Goal: Contribute content

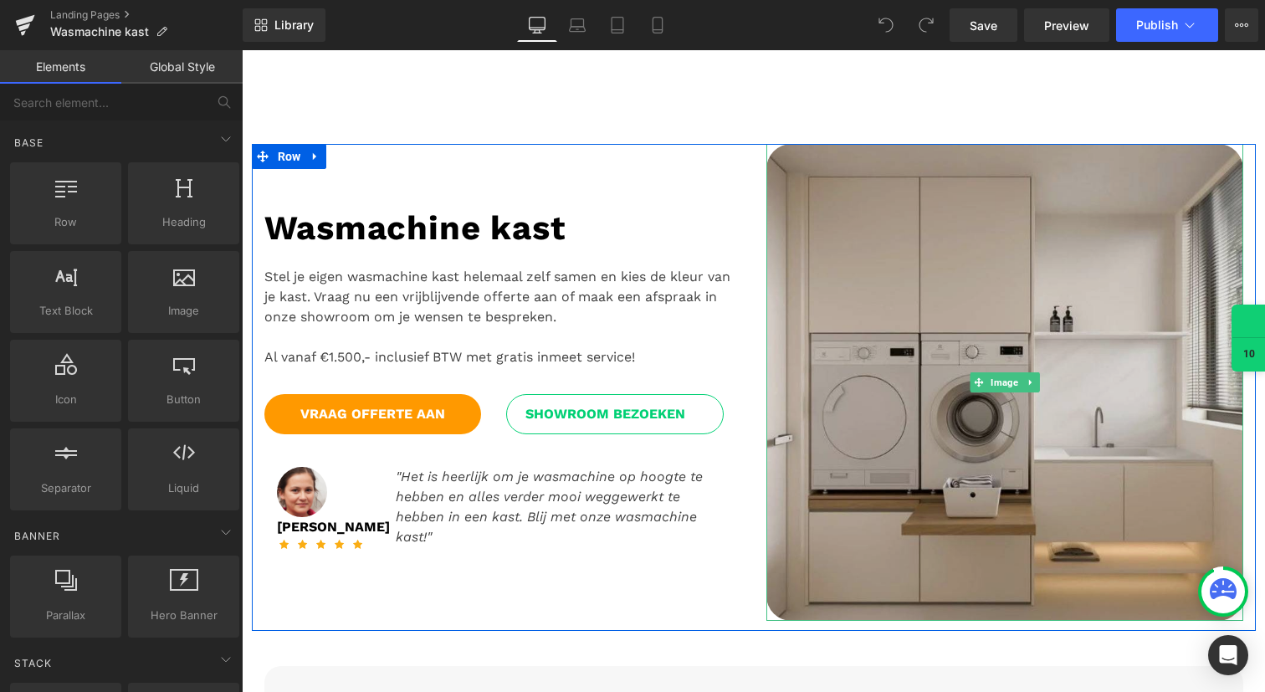
scroll to position [150, 0]
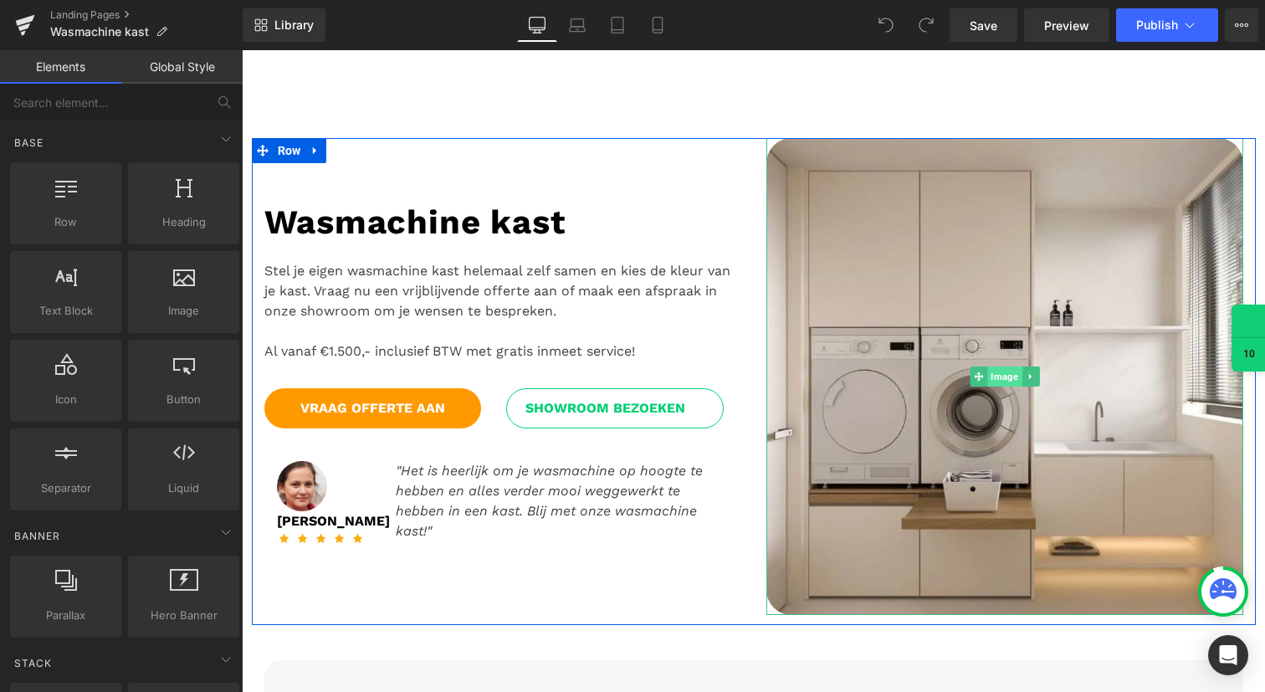
click at [994, 371] on span "Image" at bounding box center [1004, 376] width 34 height 20
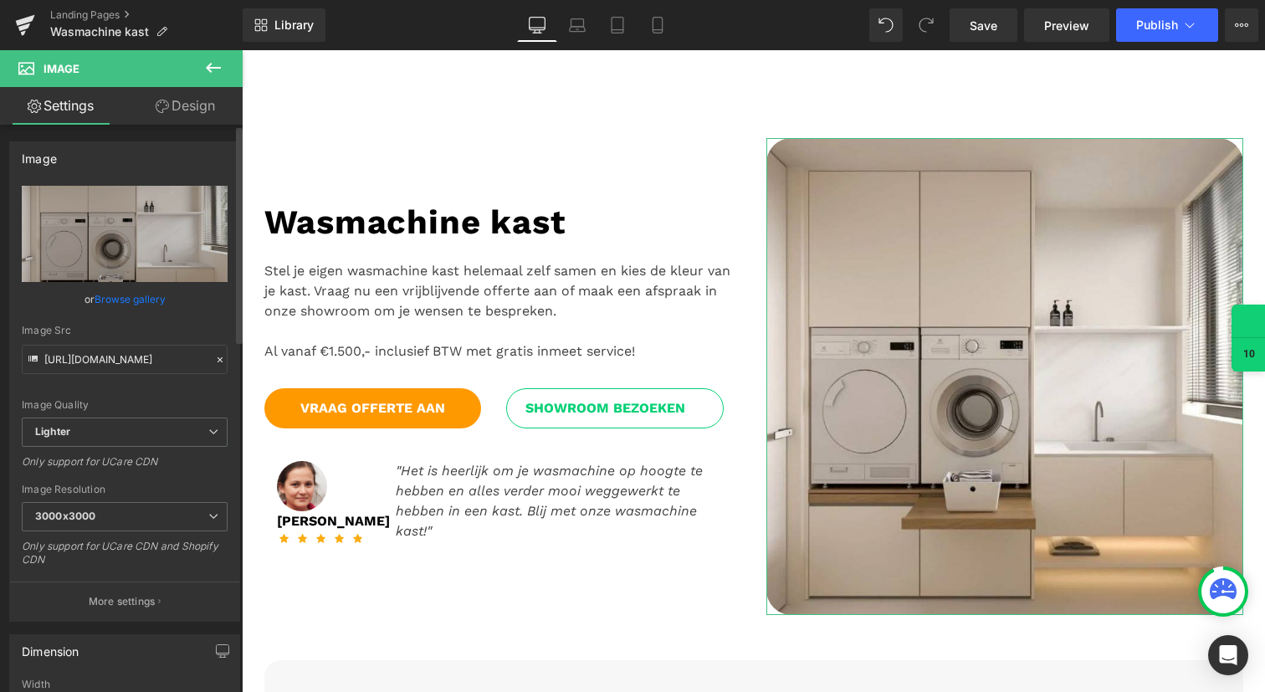
click at [139, 299] on link "Browse gallery" at bounding box center [130, 298] width 71 height 29
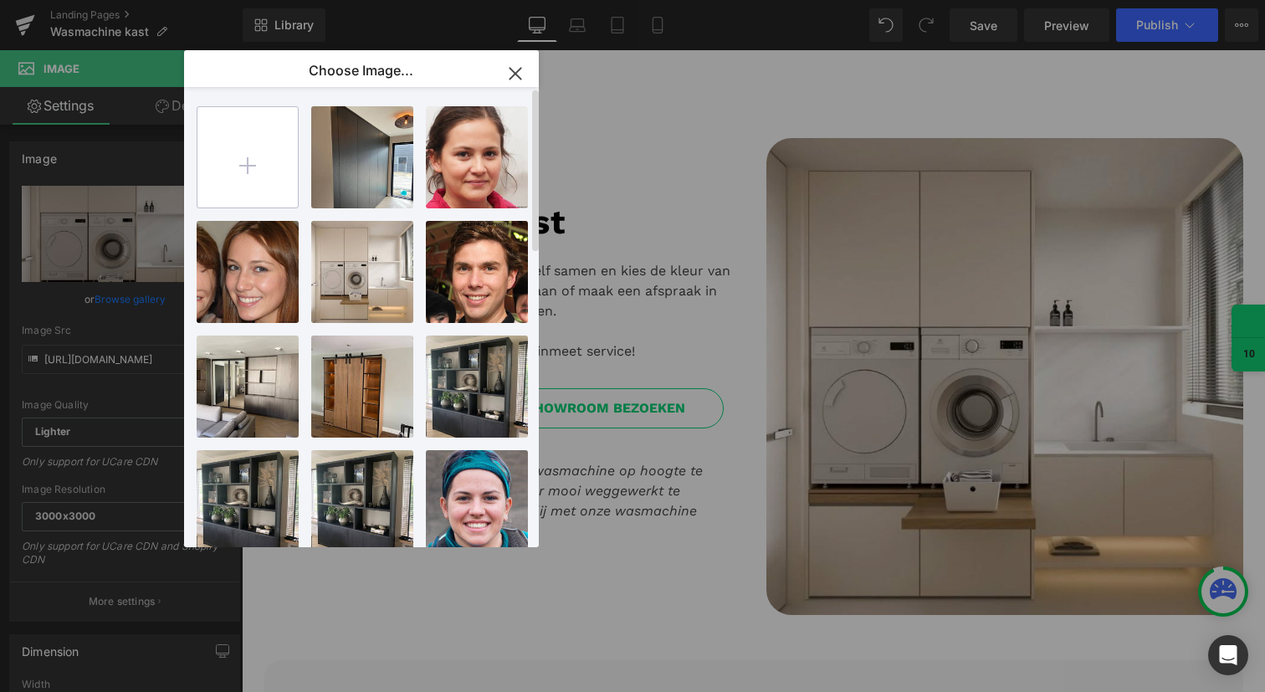
click at [249, 162] on input "file" at bounding box center [247, 157] width 100 height 100
type input "C:\fakepath\WhatsApp Image 2025-09-15 at 09.19.23.jpeg"
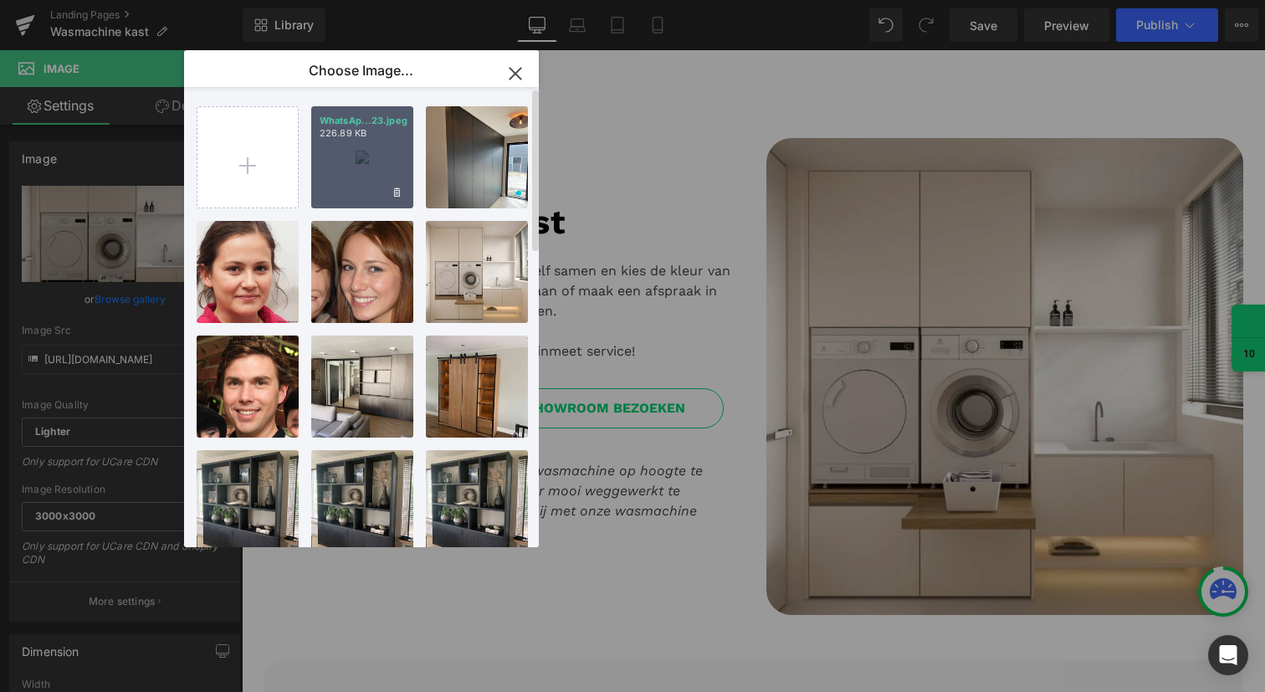
click at [348, 121] on p "WhatsAp...23.jpeg" at bounding box center [362, 121] width 85 height 13
type input "[URL][DOMAIN_NAME]"
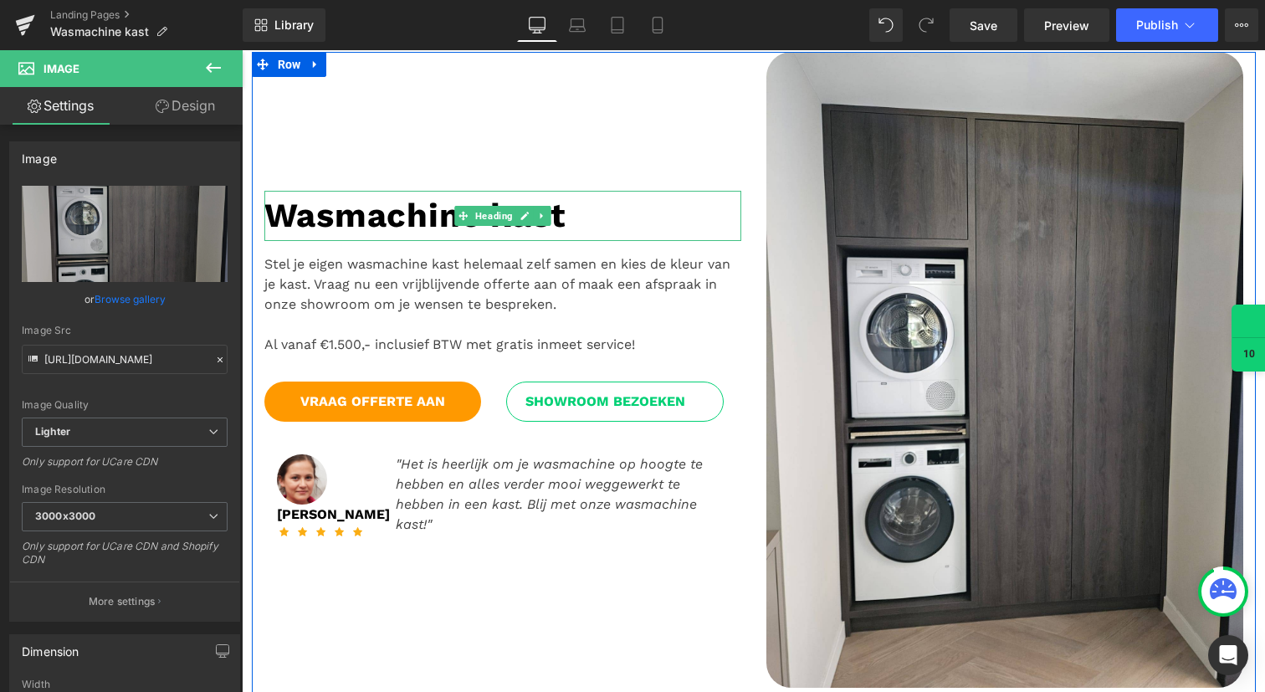
scroll to position [238, 0]
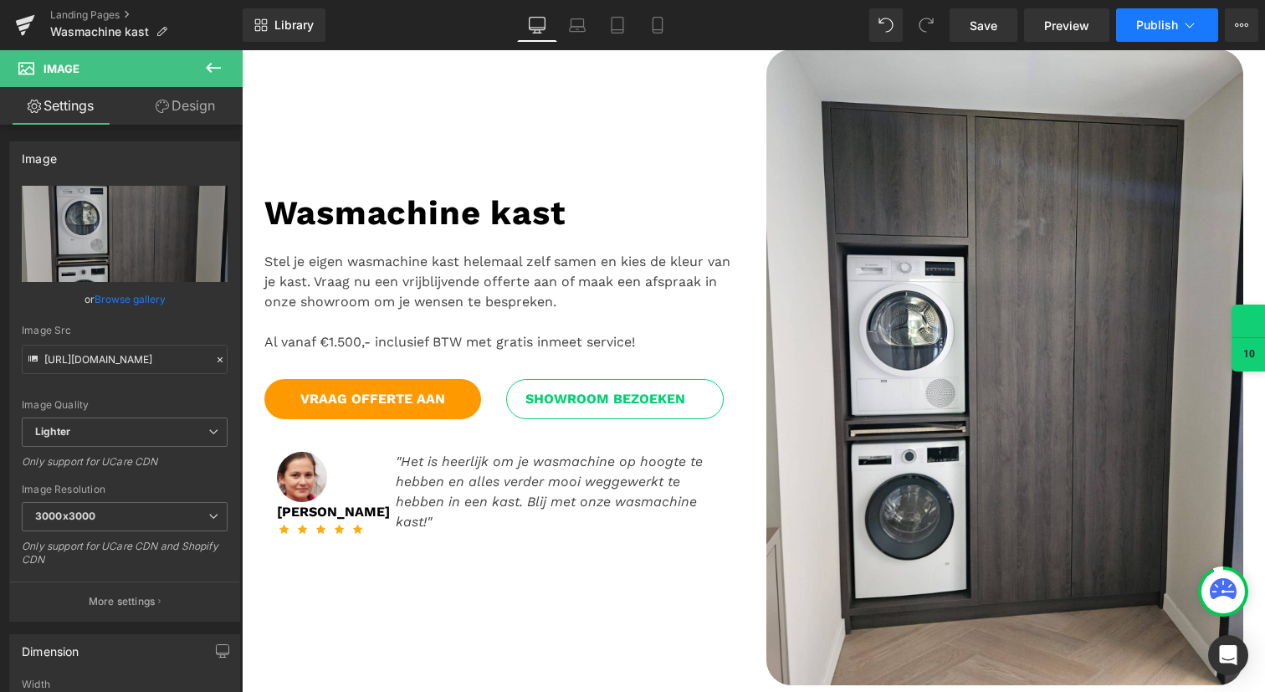
click at [1142, 33] on button "Publish" at bounding box center [1167, 24] width 102 height 33
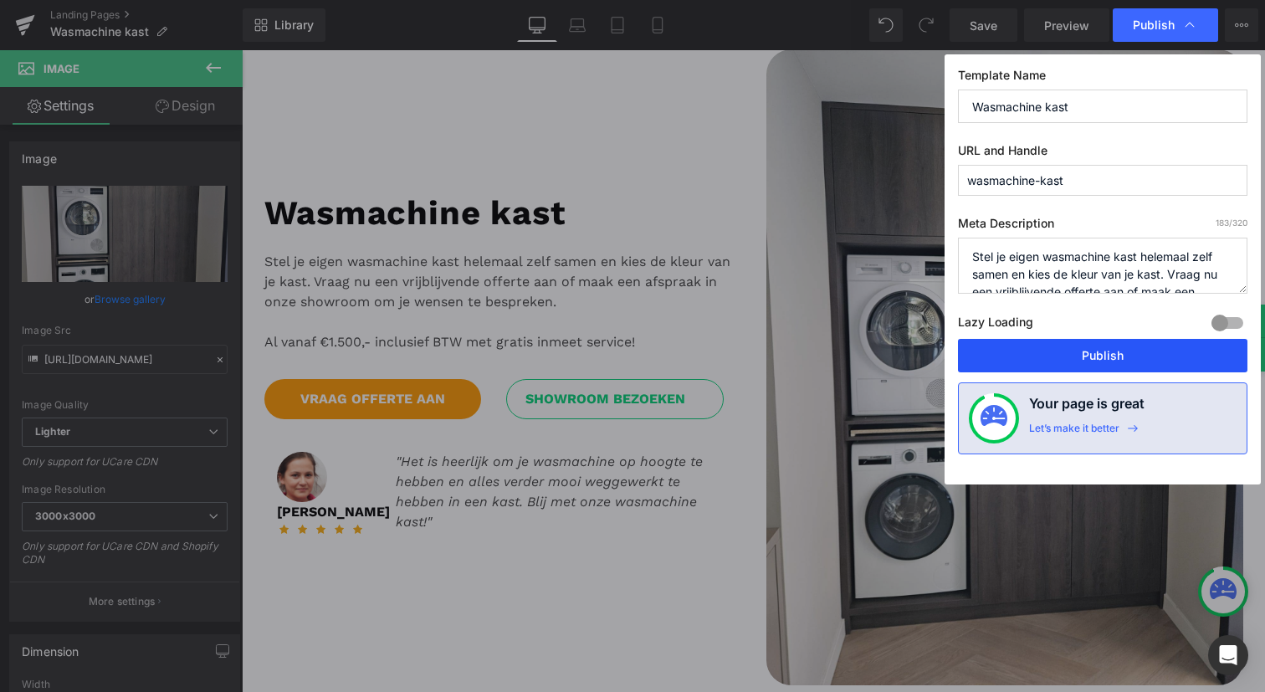
click at [1046, 349] on button "Publish" at bounding box center [1102, 355] width 289 height 33
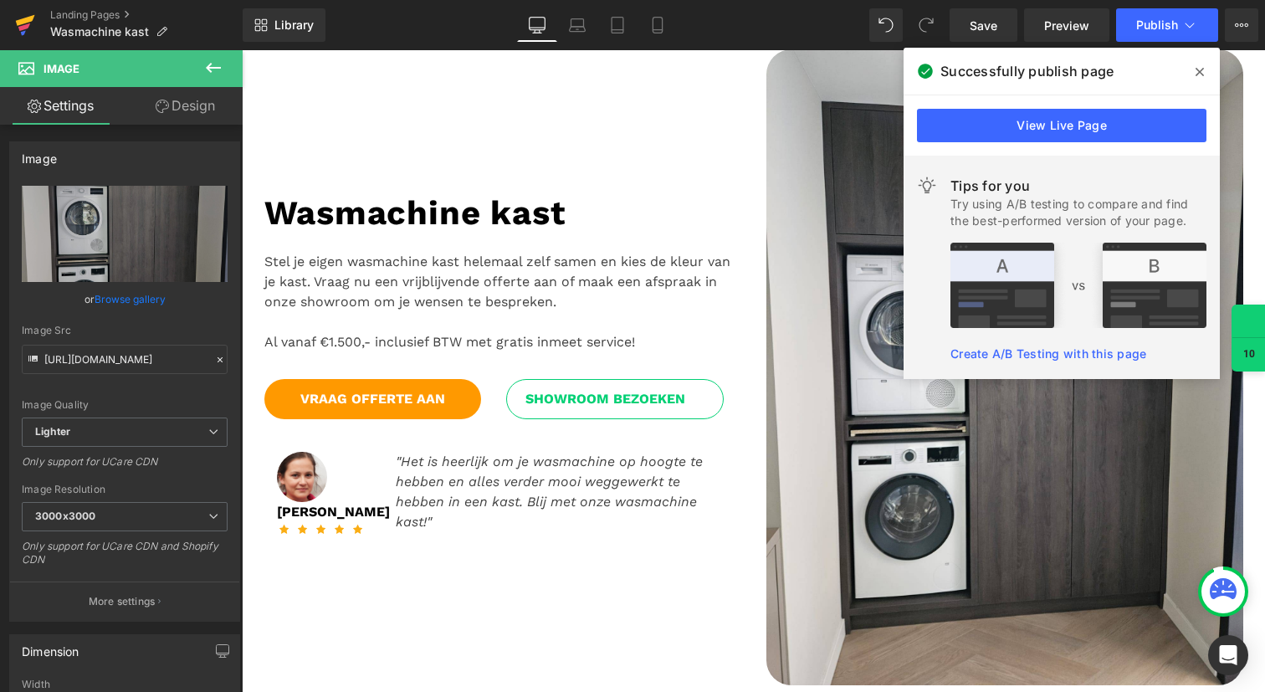
click at [21, 14] on icon at bounding box center [25, 25] width 20 height 42
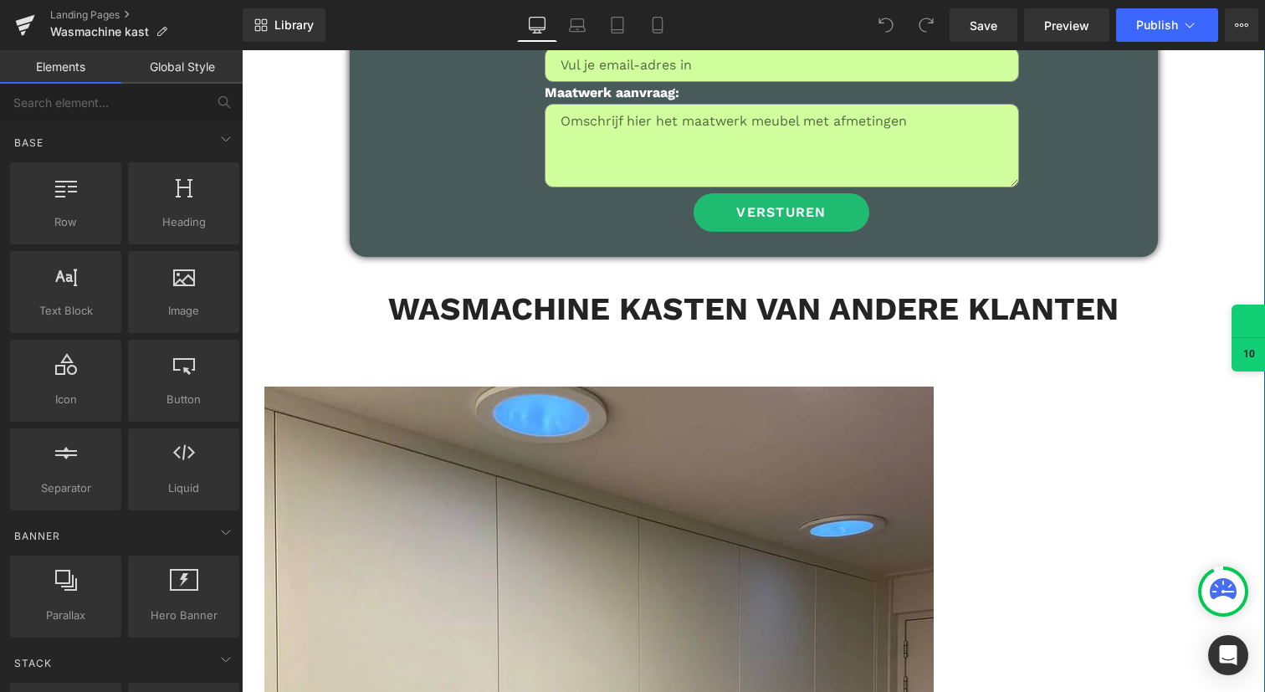
scroll to position [2157, 0]
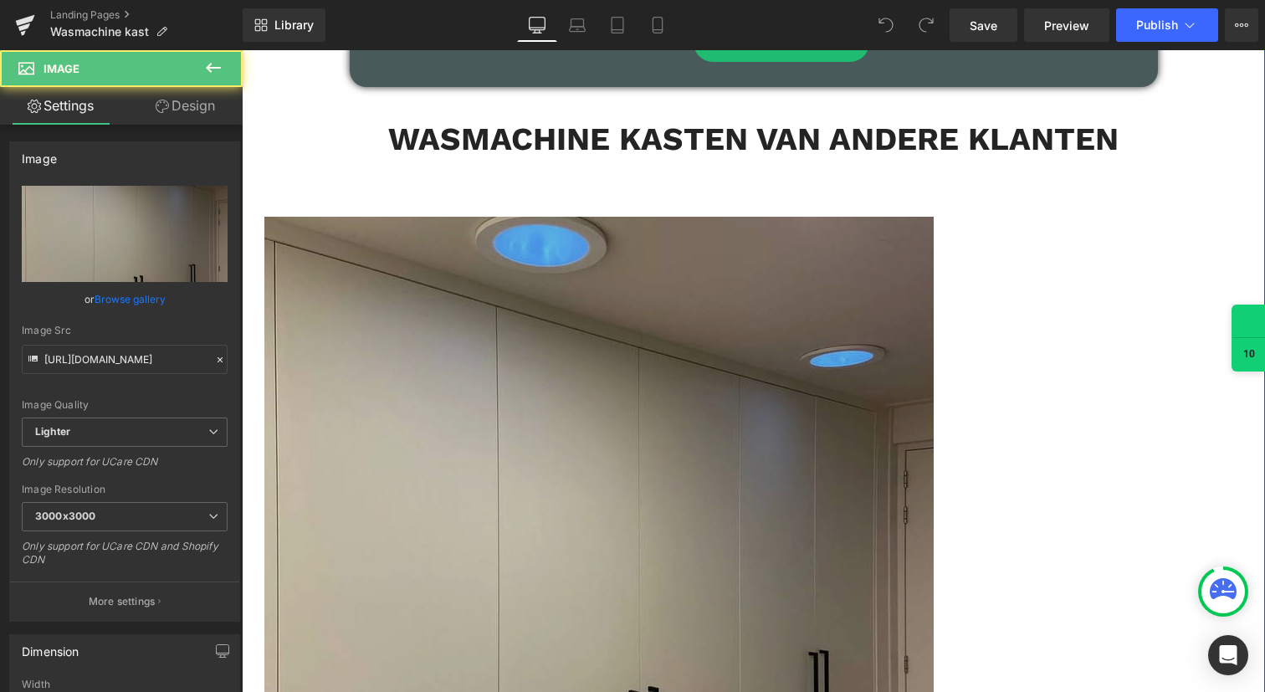
click at [586, 229] on img at bounding box center [598, 551] width 669 height 669
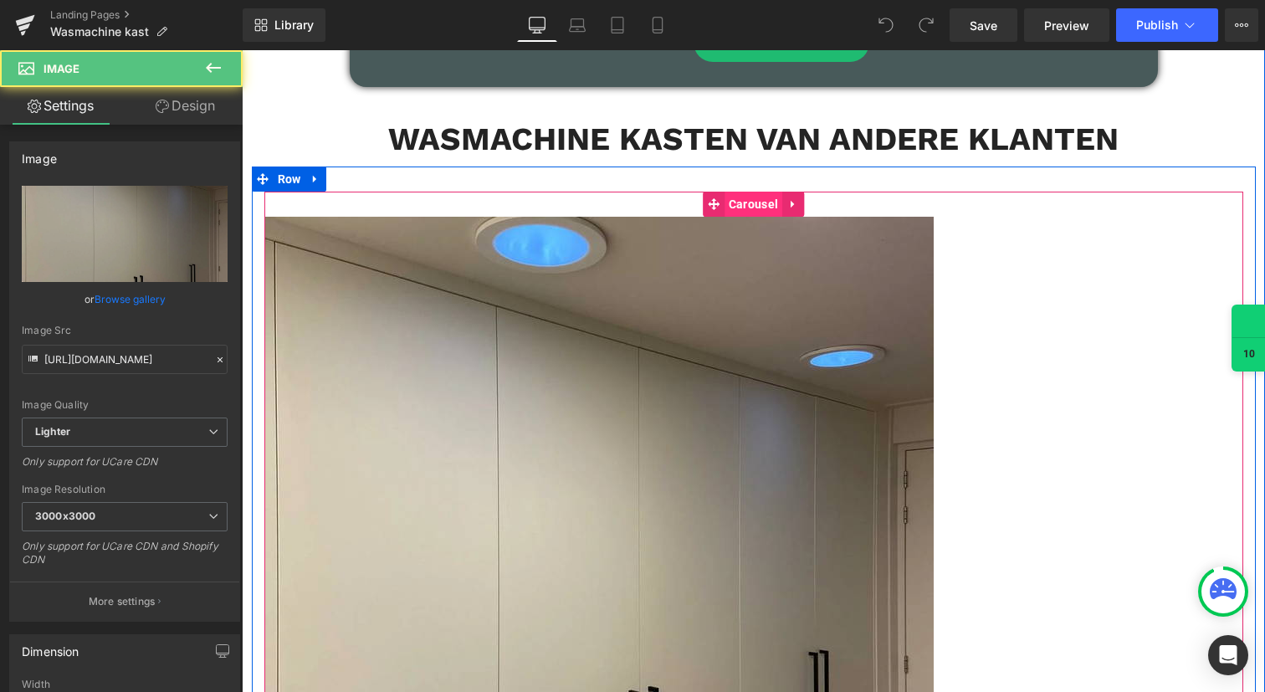
click at [752, 192] on span "Carousel" at bounding box center [753, 204] width 58 height 25
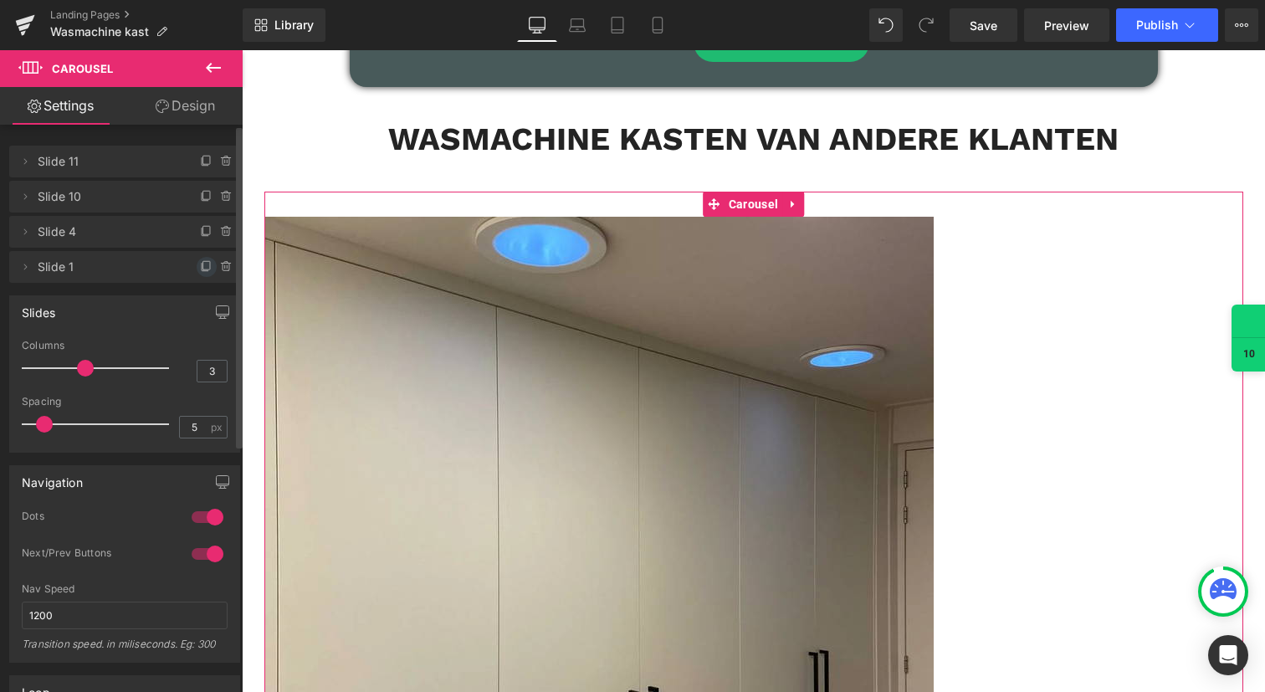
click at [200, 268] on icon at bounding box center [206, 266] width 13 height 13
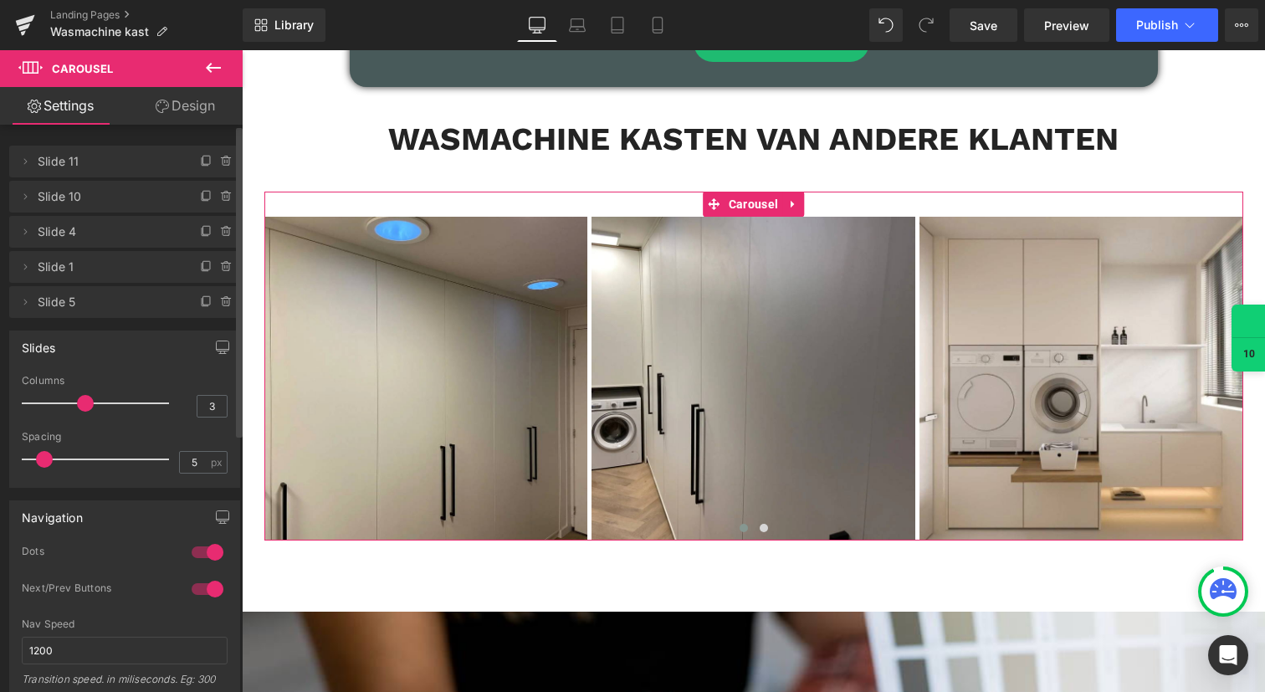
click at [156, 308] on span "Slide 5" at bounding box center [108, 302] width 141 height 32
click at [31, 307] on icon at bounding box center [24, 301] width 13 height 13
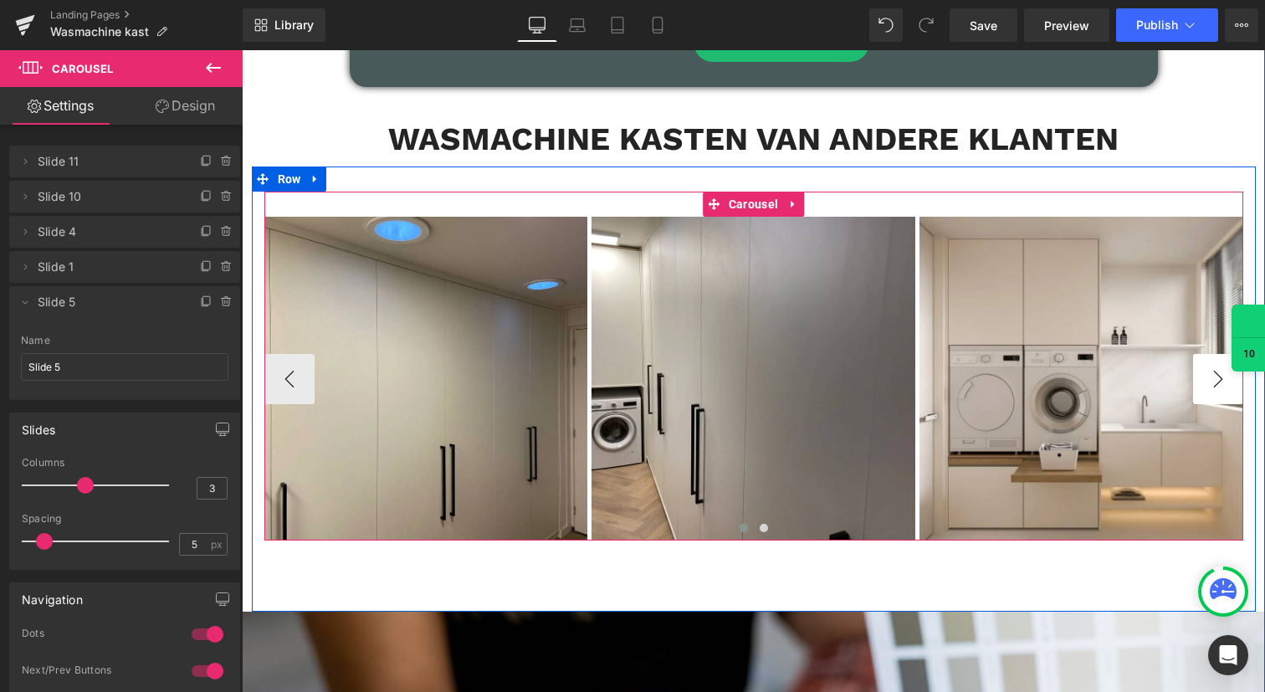
click at [1225, 365] on button "›" at bounding box center [1218, 379] width 50 height 50
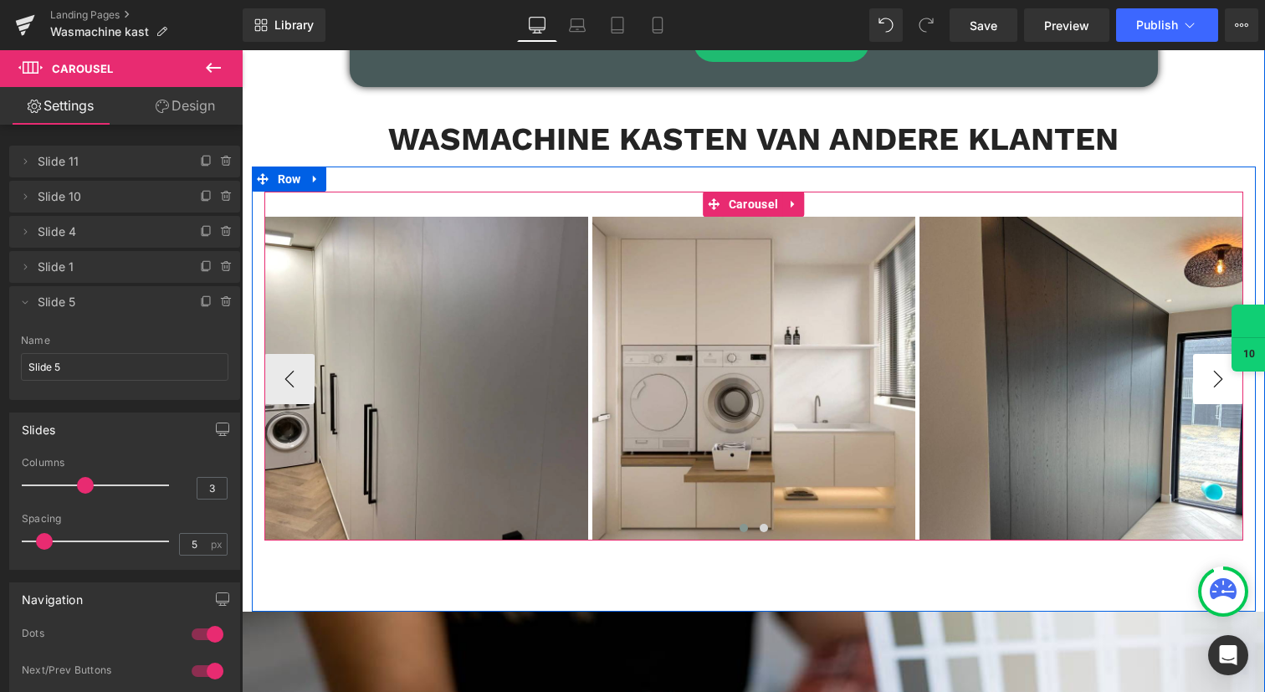
click at [1225, 365] on button "›" at bounding box center [1218, 379] width 50 height 50
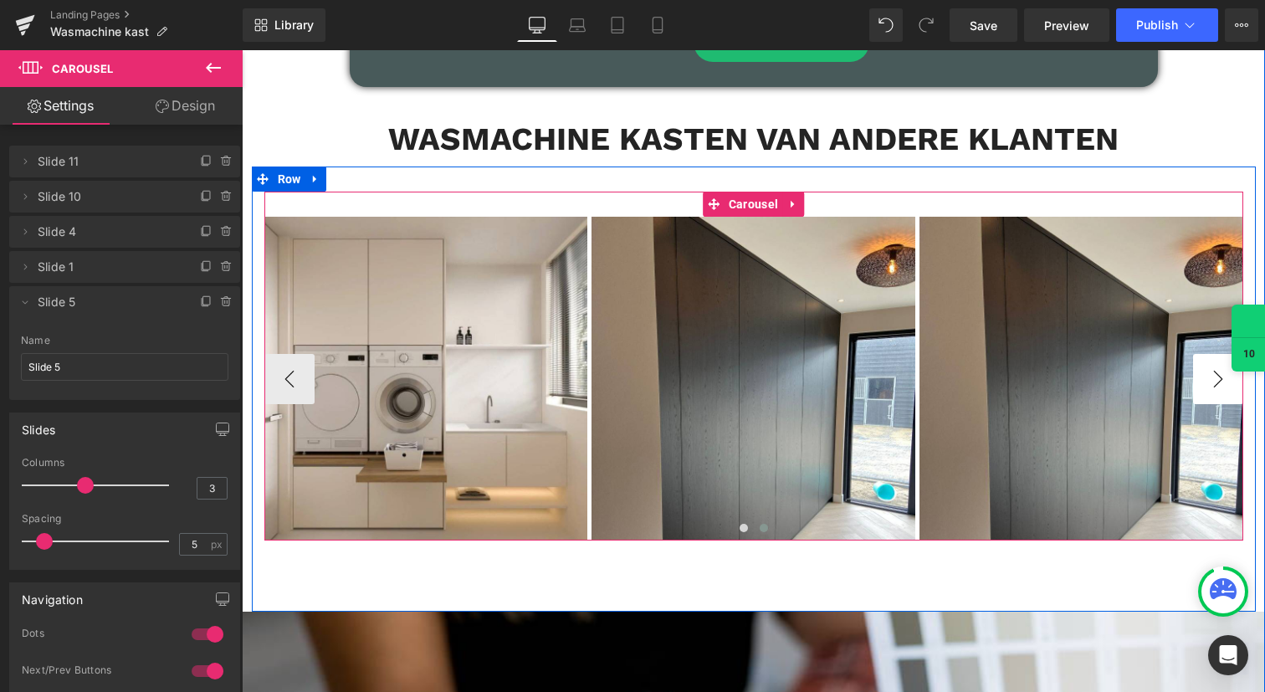
click at [1225, 365] on button "›" at bounding box center [1218, 379] width 50 height 50
click at [1085, 369] on span "Image" at bounding box center [1081, 379] width 34 height 20
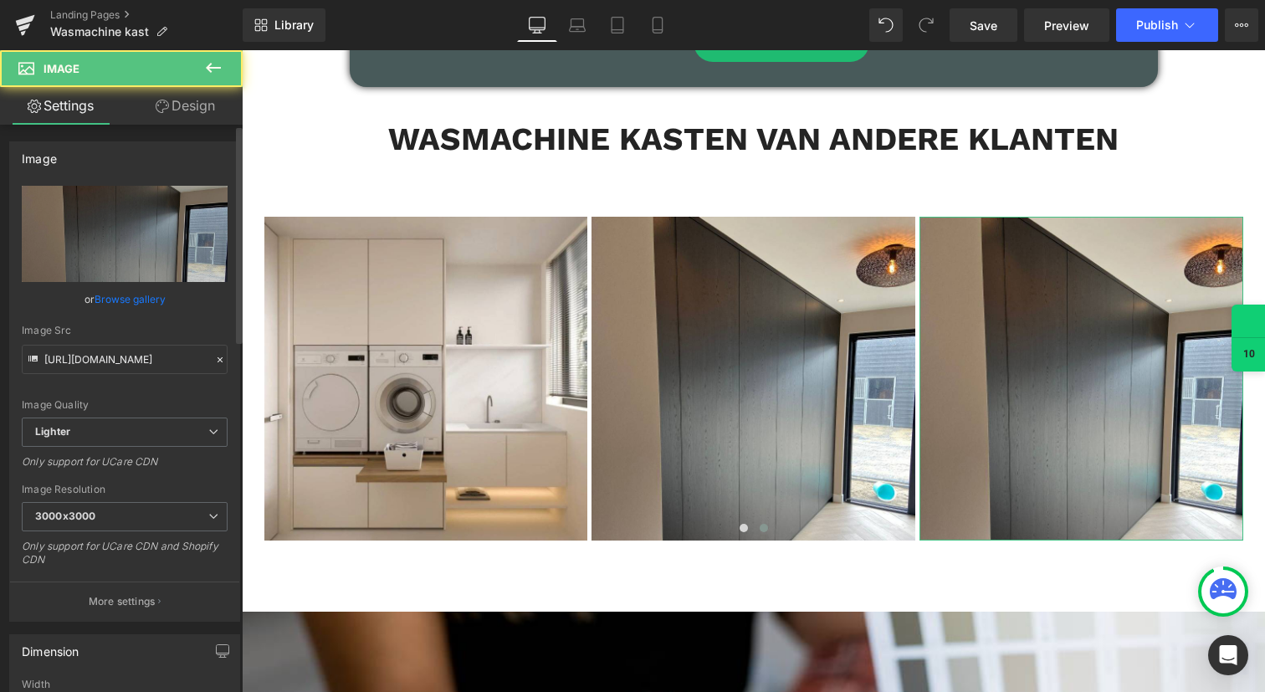
click at [140, 303] on link "Browse gallery" at bounding box center [130, 298] width 71 height 29
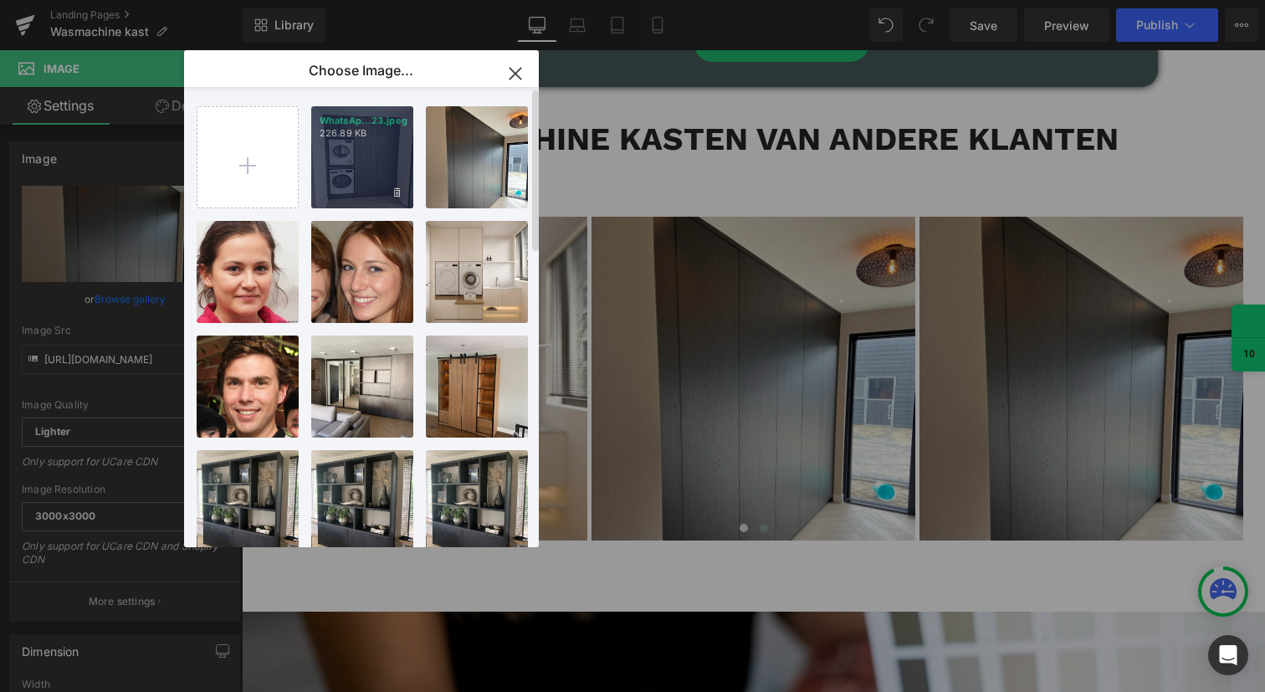
click at [366, 162] on div "WhatsAp...23.jpeg 226.89 KB" at bounding box center [362, 157] width 102 height 102
type input "[URL][DOMAIN_NAME]"
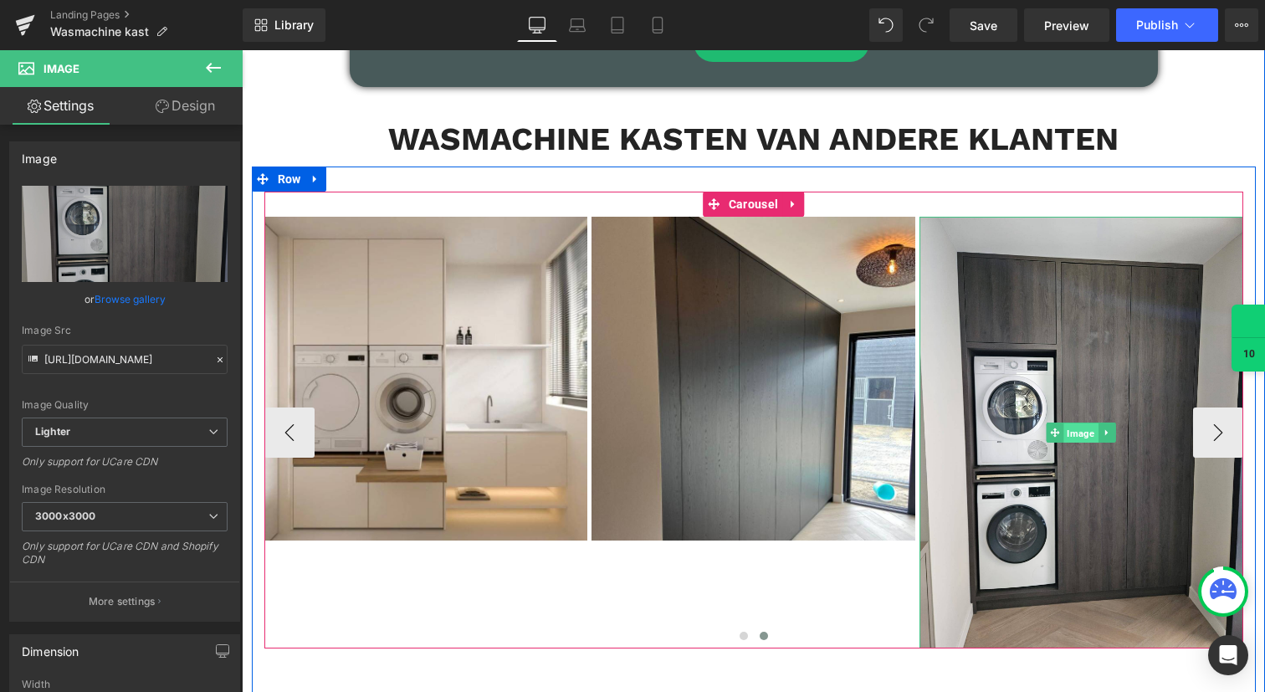
click at [1076, 423] on span "Image" at bounding box center [1081, 433] width 34 height 20
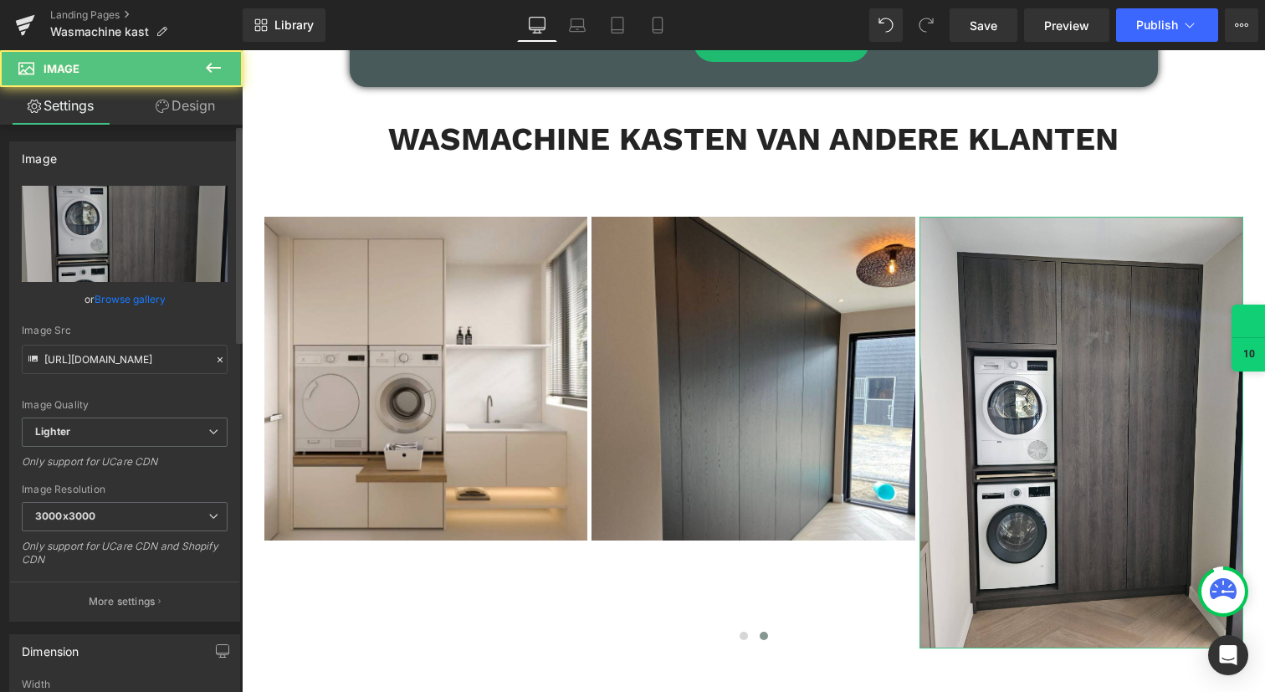
click at [111, 303] on link "Browse gallery" at bounding box center [130, 298] width 71 height 29
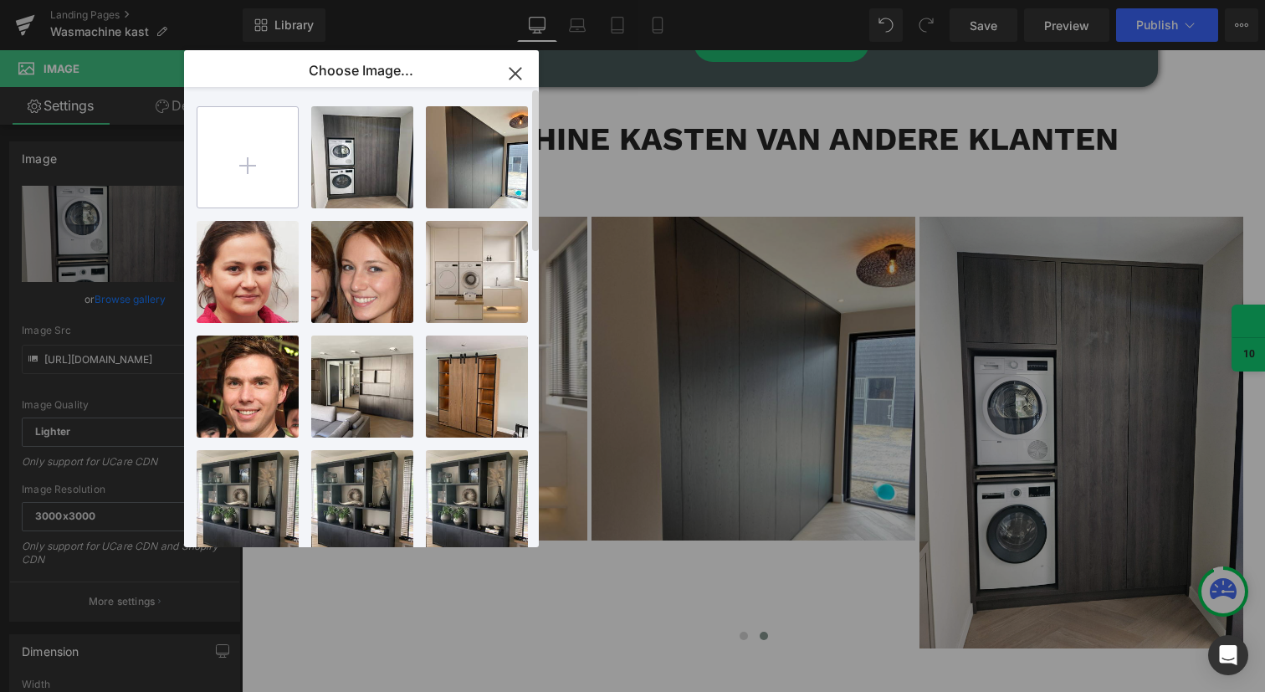
click at [249, 167] on input "file" at bounding box center [247, 157] width 100 height 100
type input "C:\fakepath\wasmachinekast.jpg"
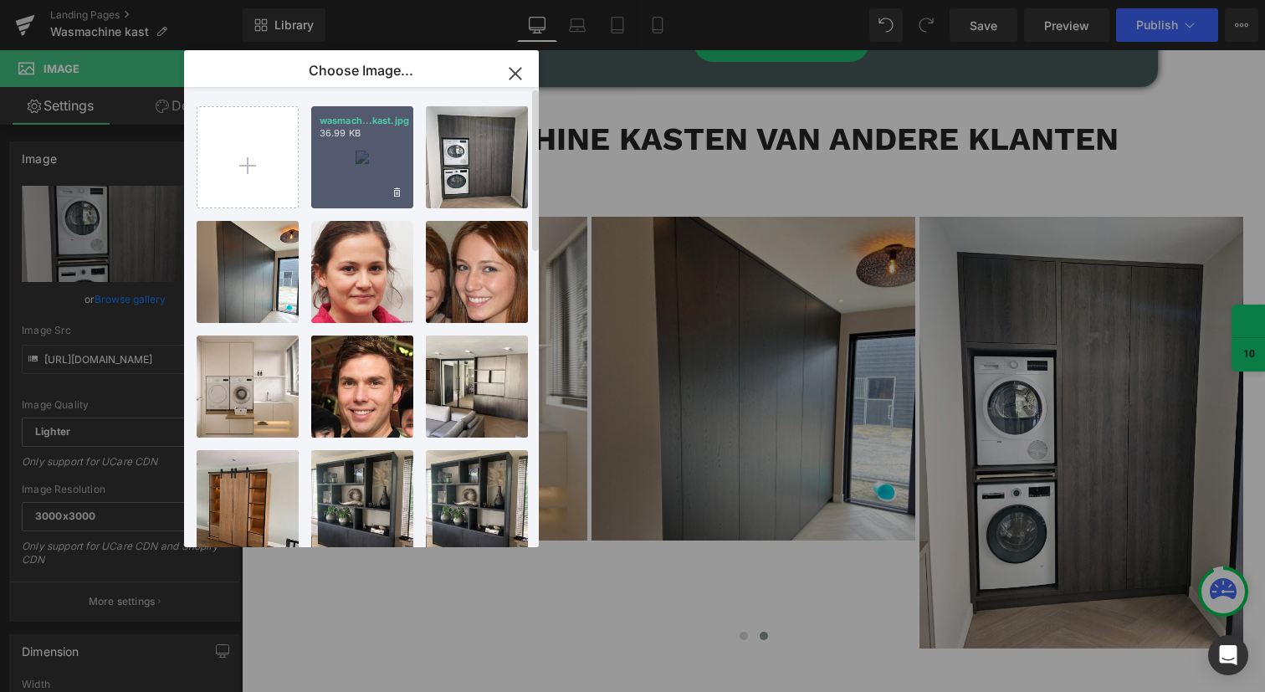
click at [357, 166] on div "wasmach...kast.jpg 36.99 KB" at bounding box center [362, 157] width 102 height 102
type input "[URL][DOMAIN_NAME]"
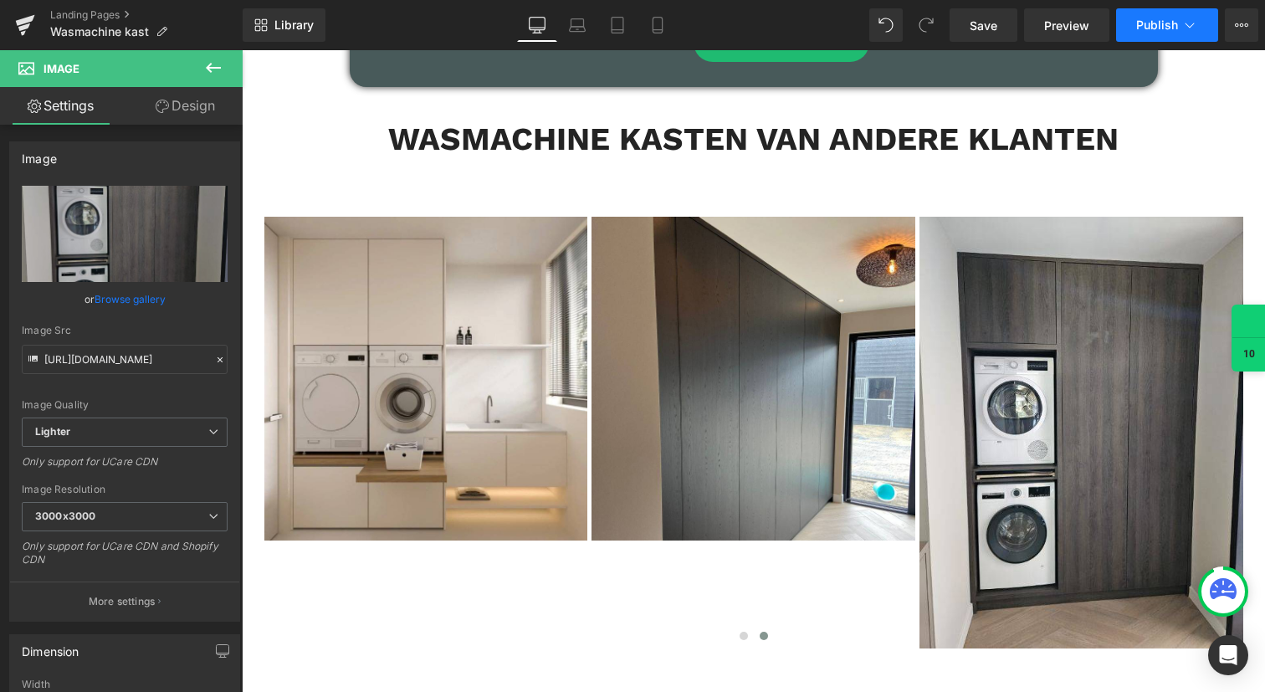
click at [1159, 33] on button "Publish" at bounding box center [1167, 24] width 102 height 33
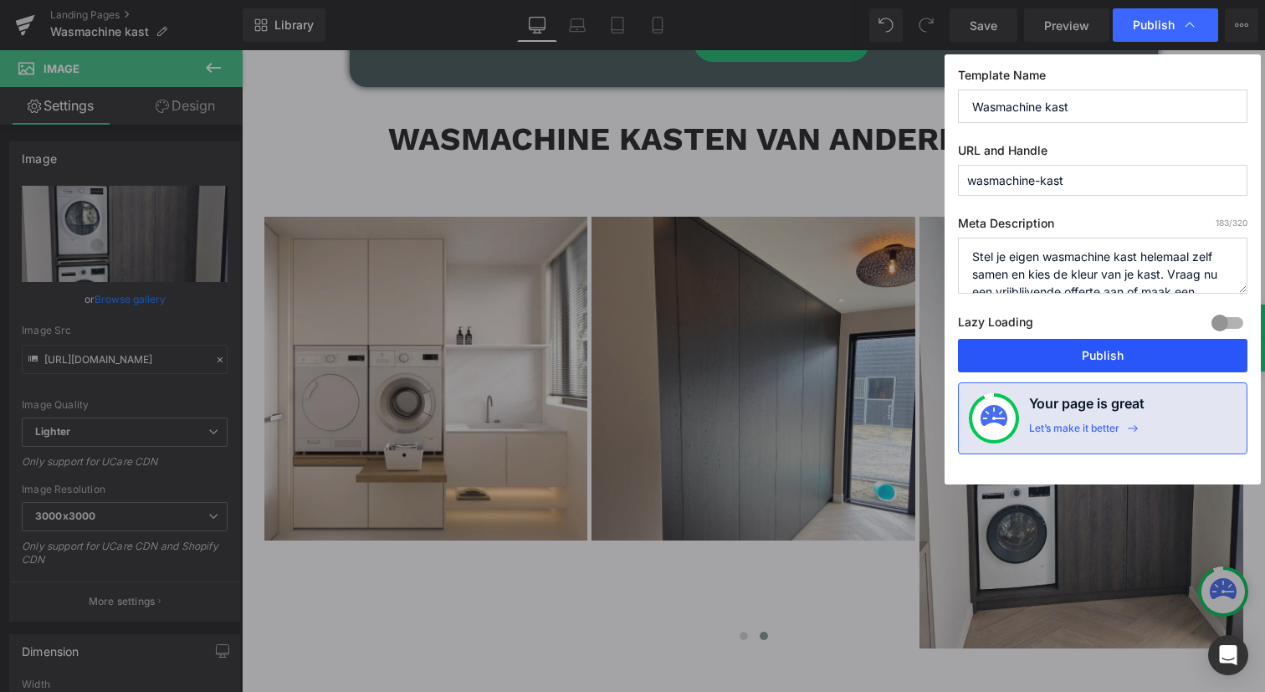
click at [1070, 352] on button "Publish" at bounding box center [1102, 355] width 289 height 33
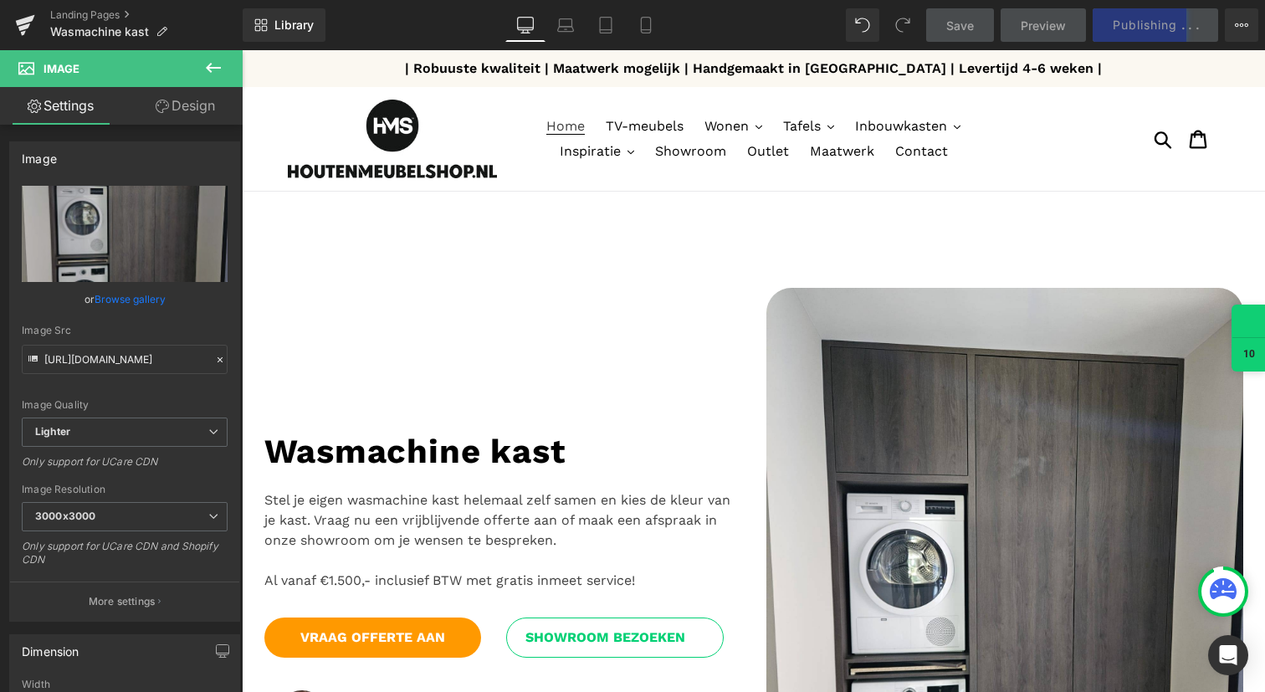
click at [570, 120] on span "Home" at bounding box center [565, 126] width 38 height 17
